Goal: Task Accomplishment & Management: Manage account settings

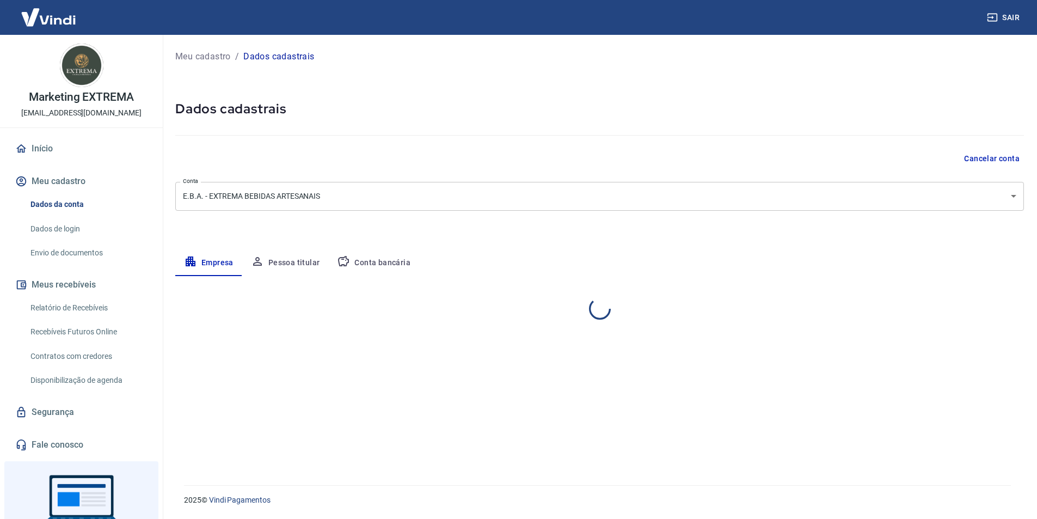
select select "RN"
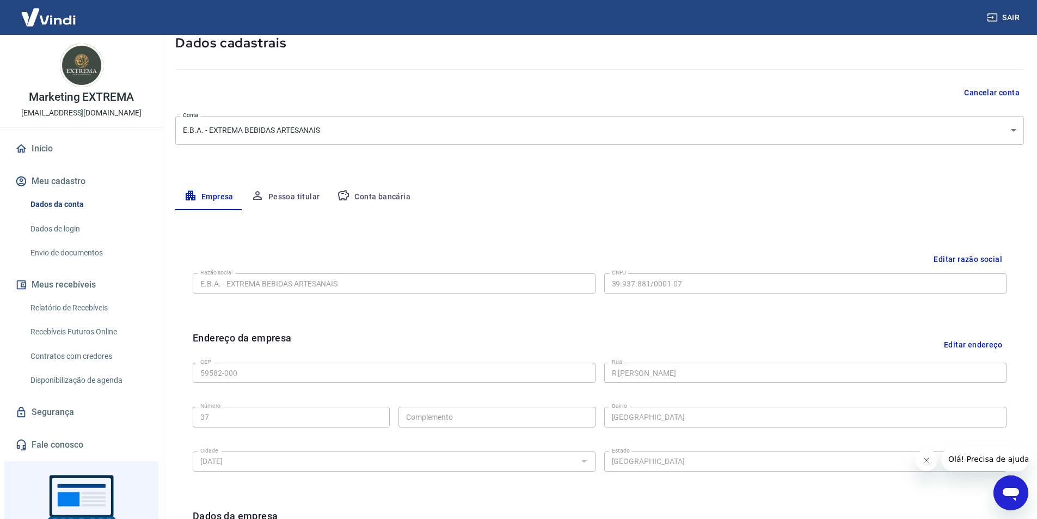
scroll to position [54, 0]
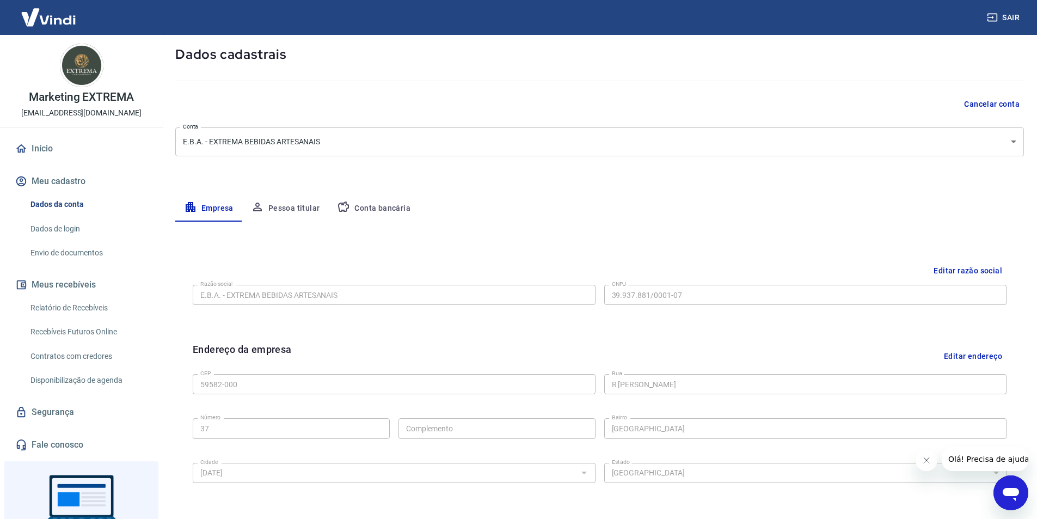
click at [353, 205] on button "Conta bancária" at bounding box center [373, 208] width 91 height 26
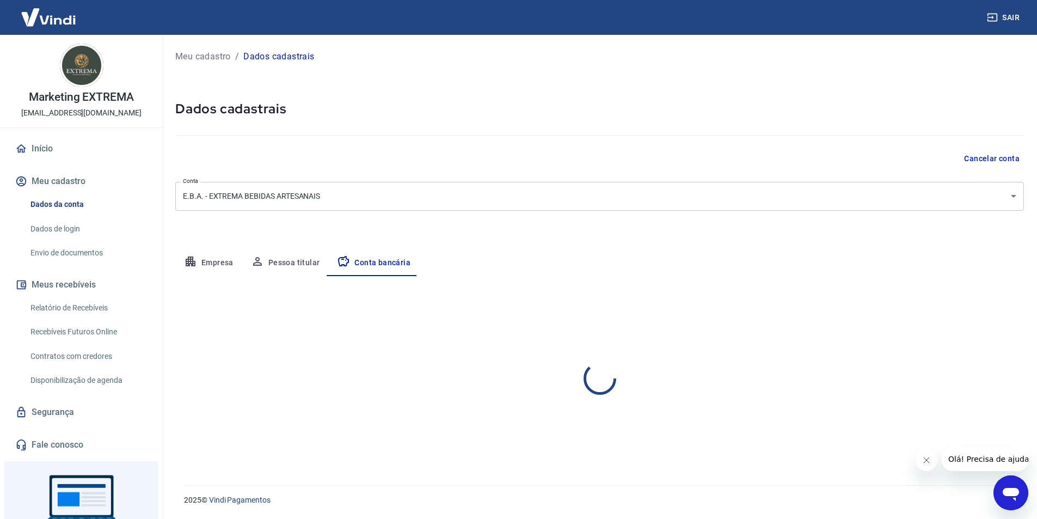
scroll to position [0, 0]
select select "1"
click at [967, 305] on button "Editar conta bancária" at bounding box center [986, 308] width 91 height 21
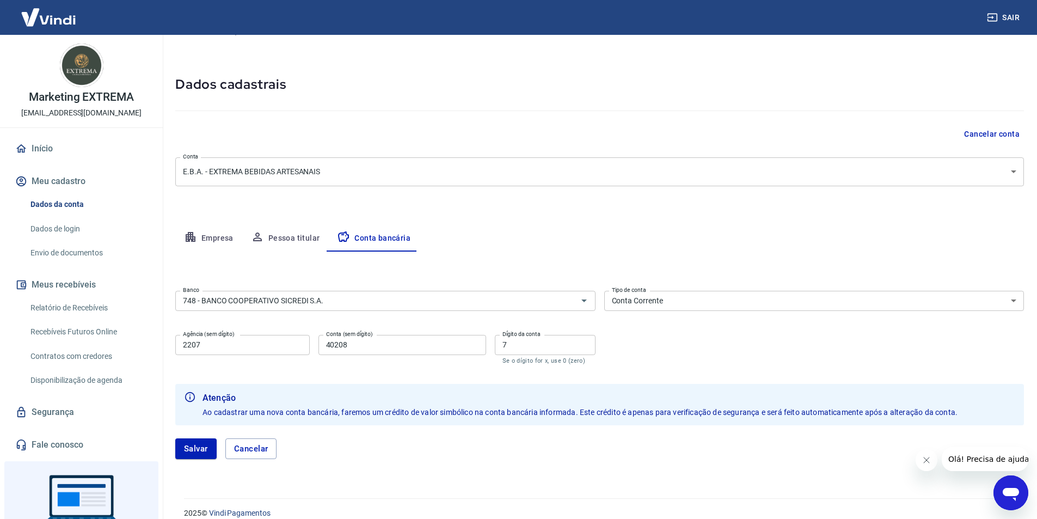
scroll to position [38, 0]
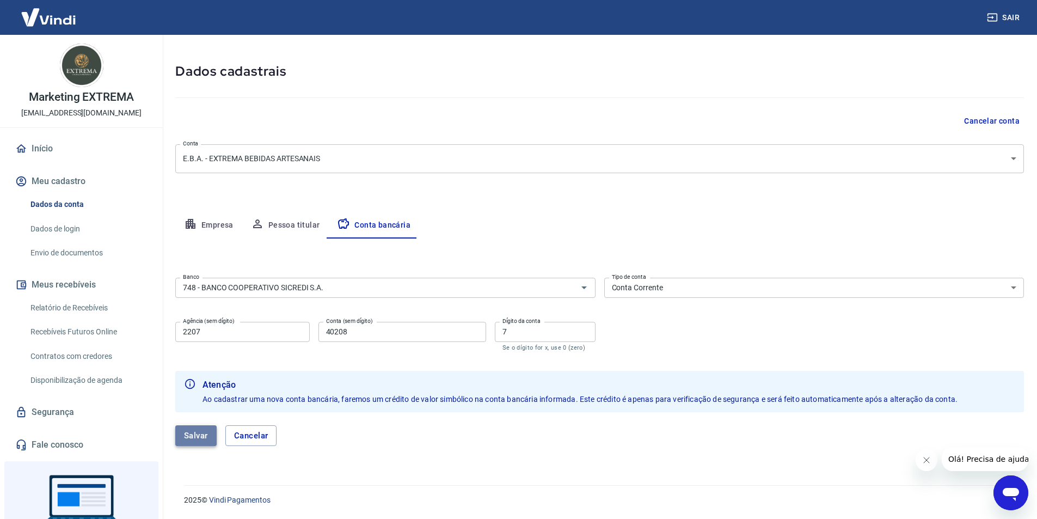
click at [193, 436] on button "Salvar" at bounding box center [195, 435] width 41 height 21
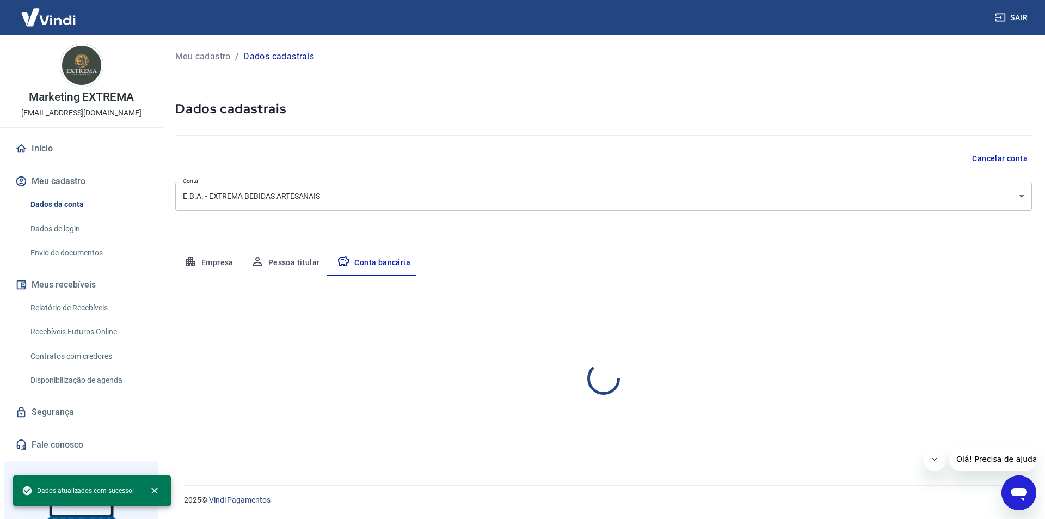
select select "1"
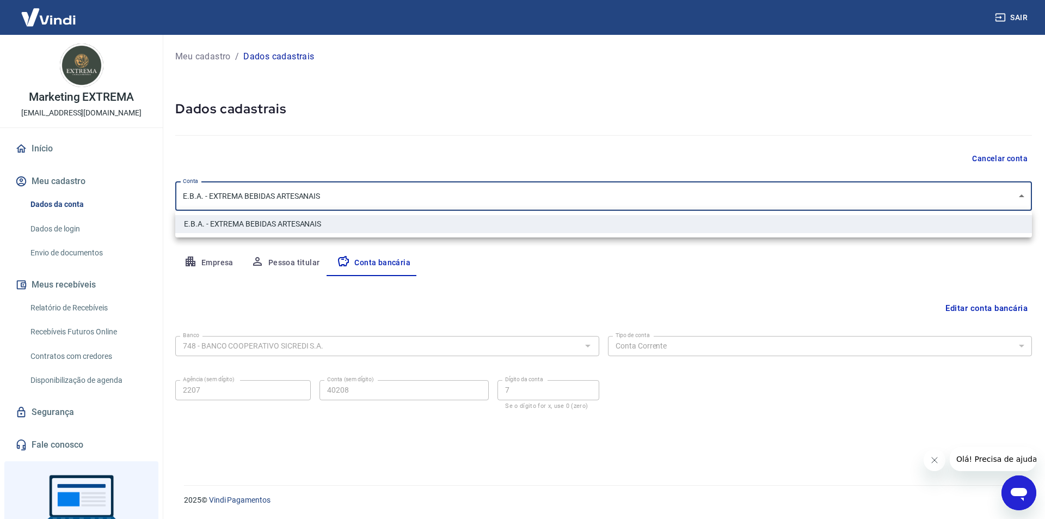
click at [222, 197] on body "Sair Marketing EXTREMA [EMAIL_ADDRESS][DOMAIN_NAME] Início Meu cadastro Dados d…" at bounding box center [522, 259] width 1045 height 519
click at [222, 197] on div at bounding box center [522, 259] width 1045 height 519
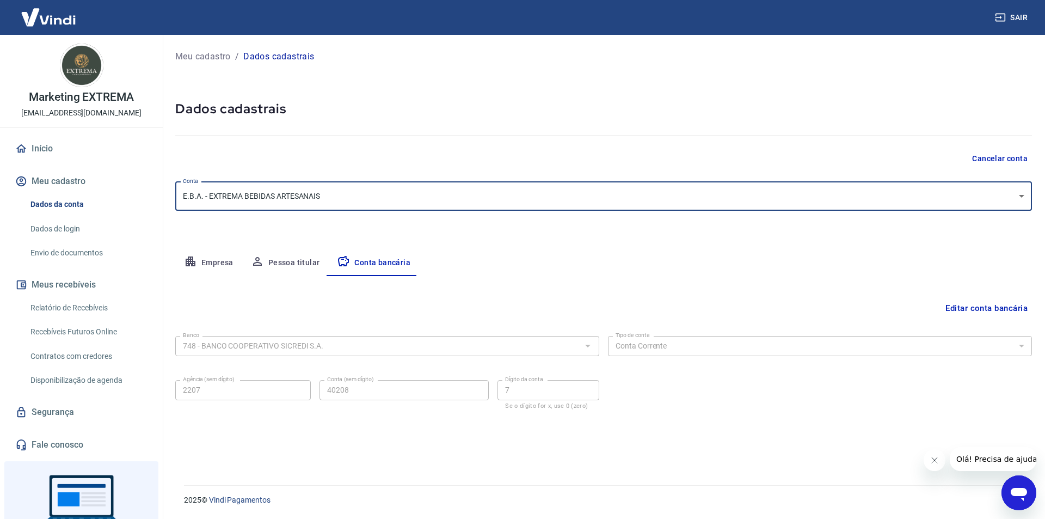
click at [245, 150] on div "Cancelar conta" at bounding box center [603, 159] width 857 height 20
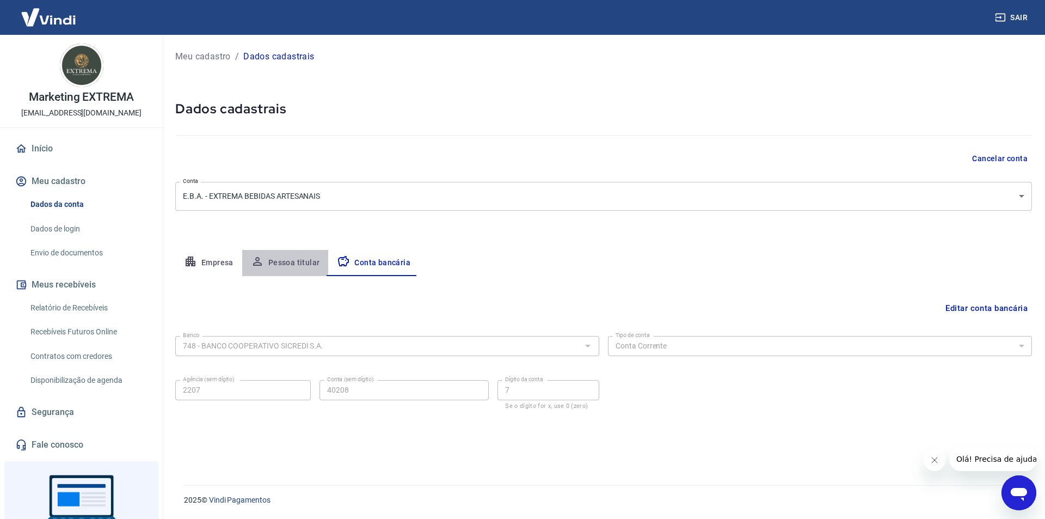
click at [275, 259] on button "Pessoa titular" at bounding box center [285, 263] width 87 height 26
click at [370, 265] on button "Conta bancária" at bounding box center [373, 263] width 91 height 26
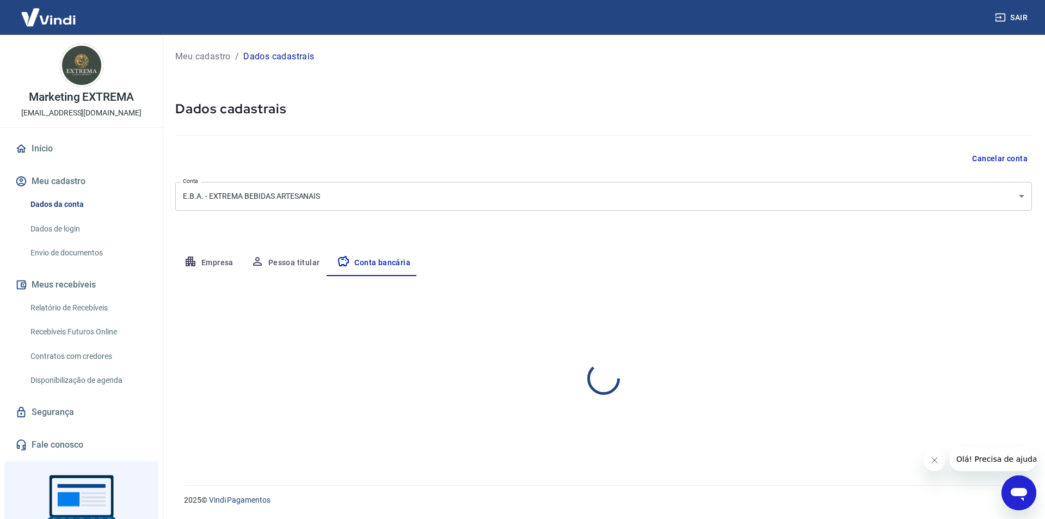
select select "1"
click at [993, 313] on button "Editar conta bancária" at bounding box center [986, 308] width 91 height 21
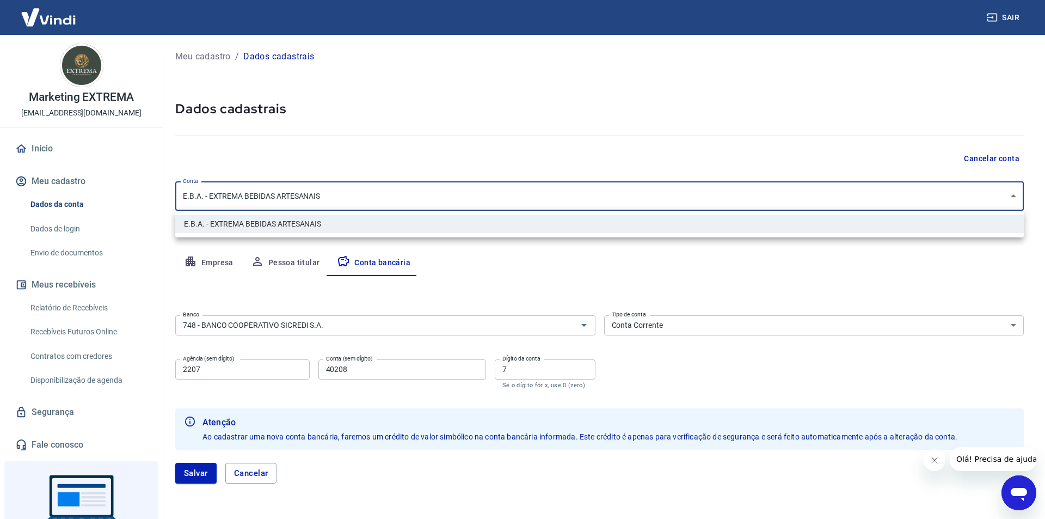
click at [438, 204] on body "Sair Marketing EXTREMA [EMAIL_ADDRESS][DOMAIN_NAME] Início Meu cadastro Dados d…" at bounding box center [522, 259] width 1045 height 519
click at [438, 204] on div at bounding box center [522, 259] width 1045 height 519
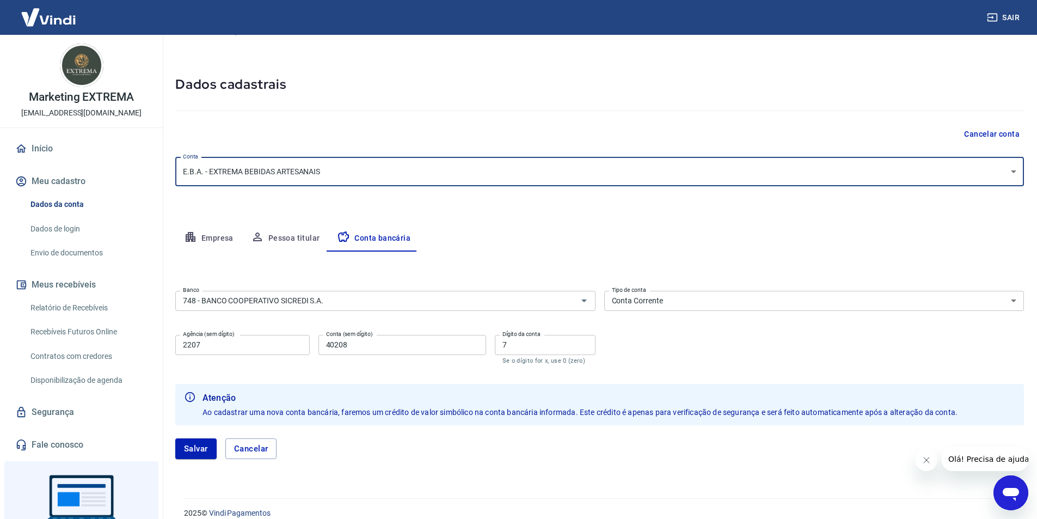
scroll to position [38, 0]
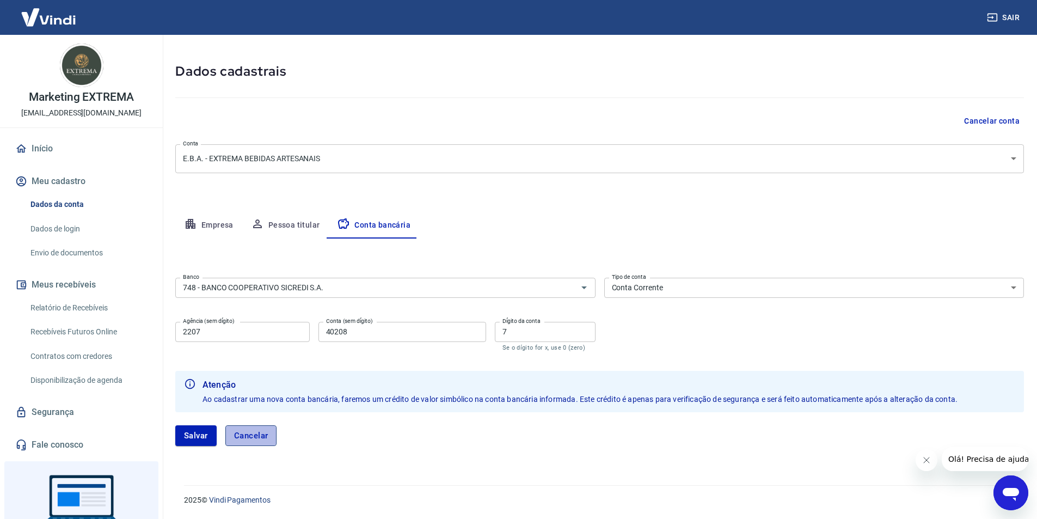
click at [247, 438] on button "Cancelar" at bounding box center [251, 435] width 52 height 21
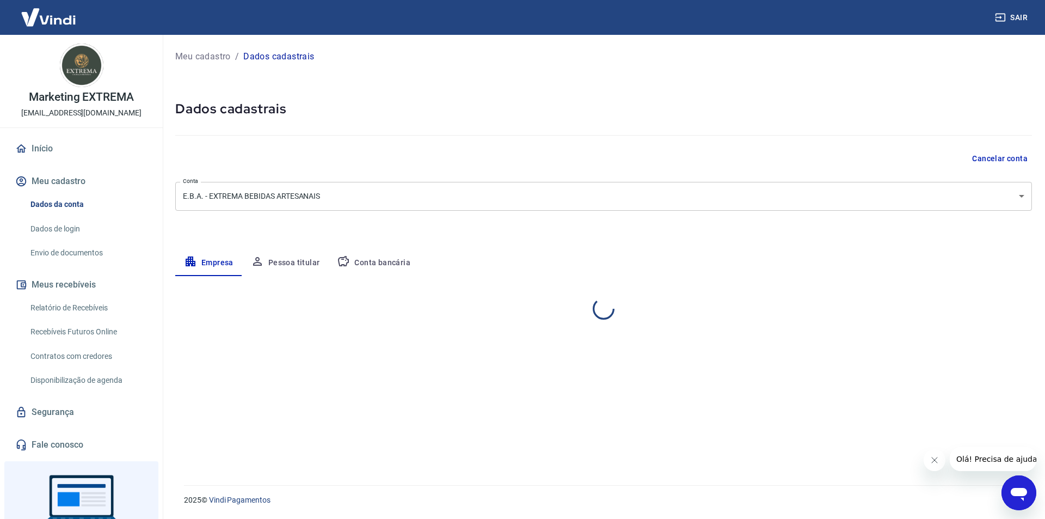
select select "RN"
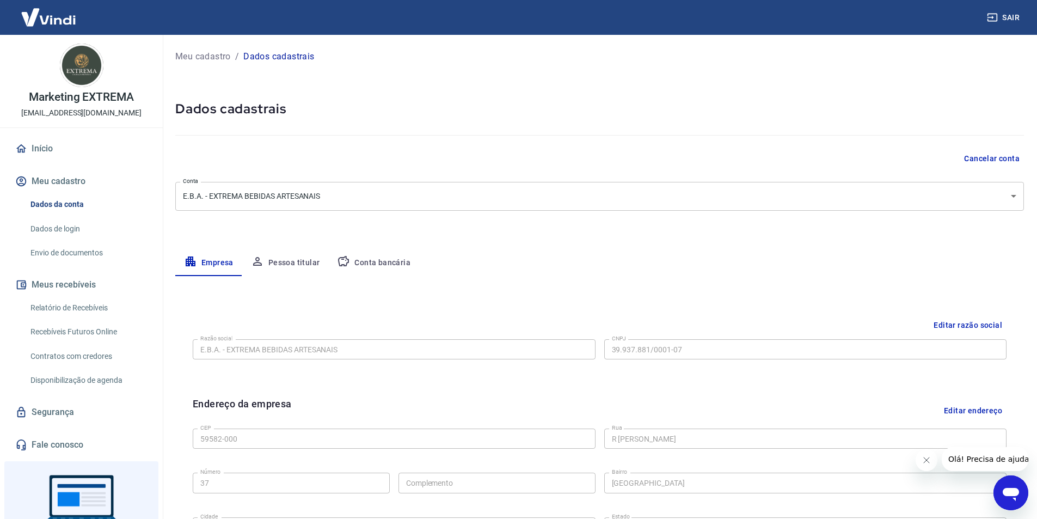
click at [85, 73] on img at bounding box center [82, 66] width 44 height 44
click at [213, 54] on p "Meu cadastro" at bounding box center [203, 56] width 56 height 13
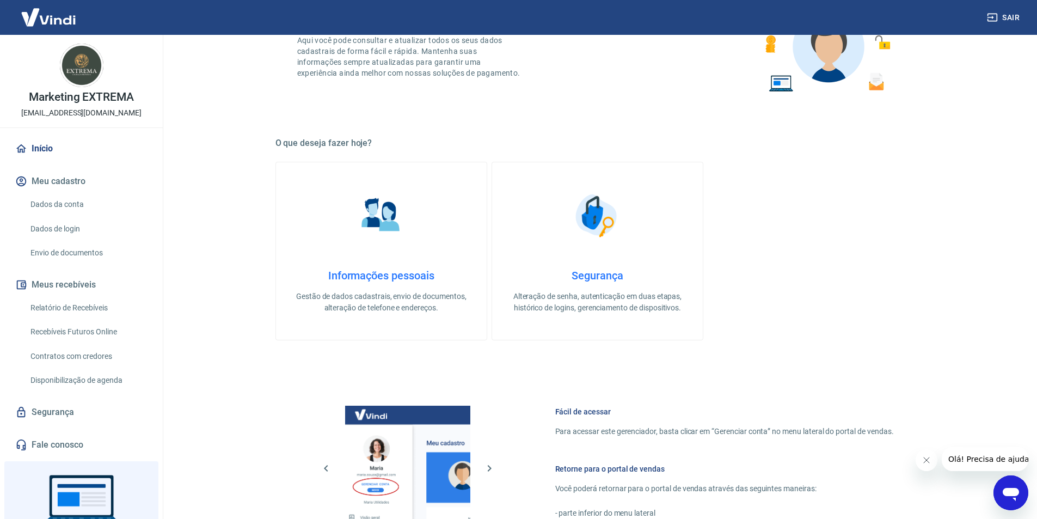
click at [83, 380] on link "Disponibilização de agenda" at bounding box center [88, 380] width 124 height 22
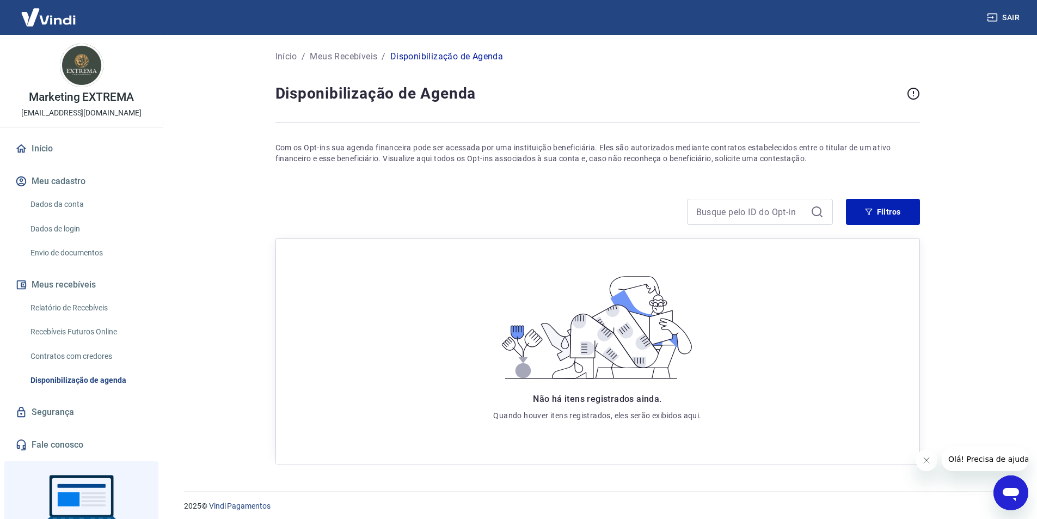
click at [82, 363] on link "Contratos com credores" at bounding box center [88, 356] width 124 height 22
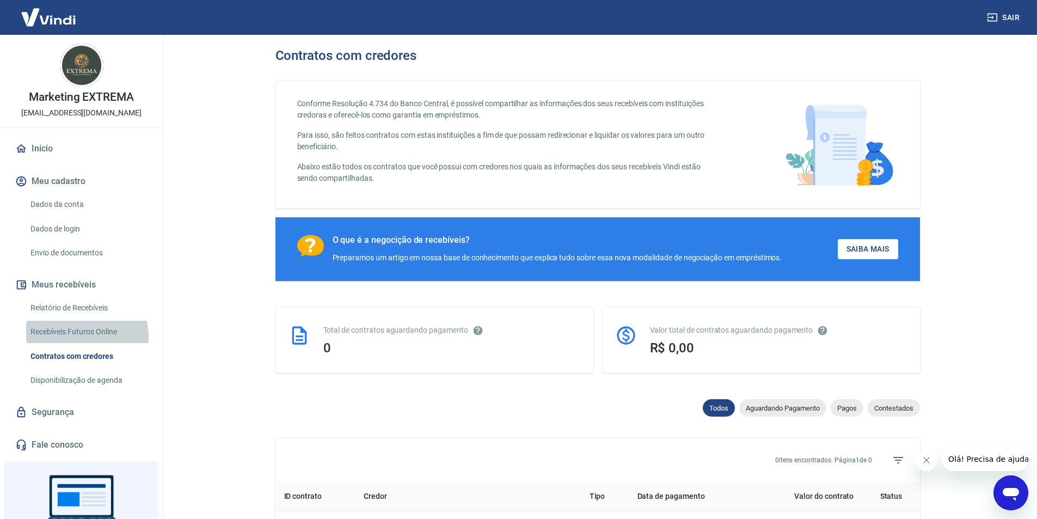
click at [86, 336] on link "Recebíveis Futuros Online" at bounding box center [88, 332] width 124 height 22
